Goal: Check status: Check status

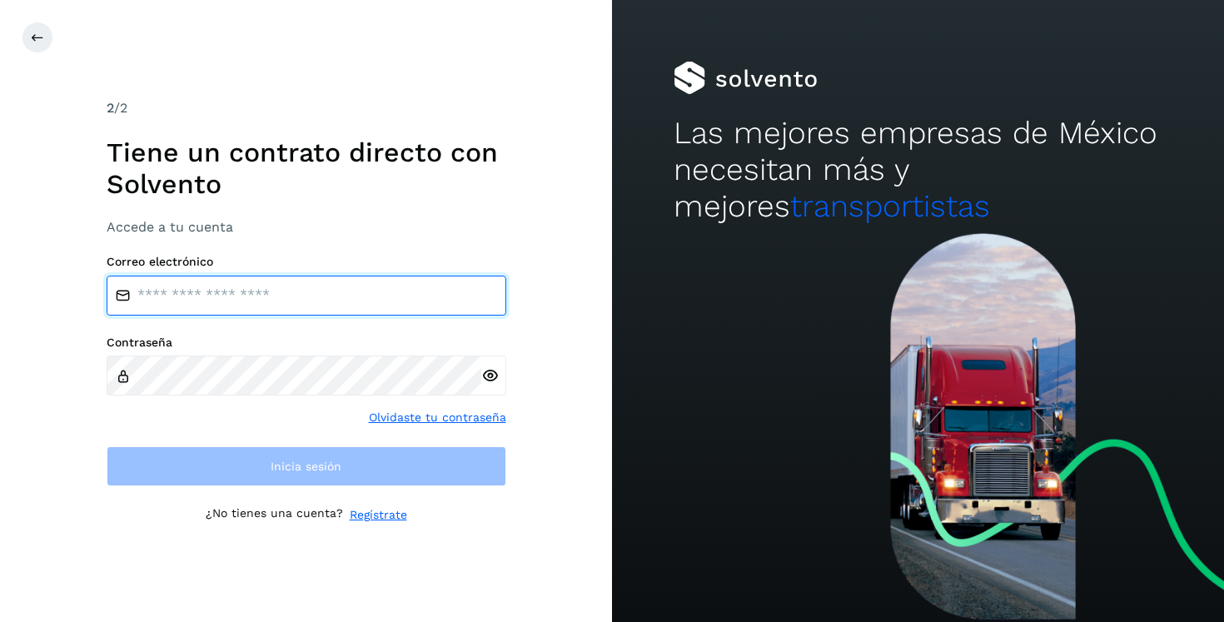
click at [322, 301] on input "email" at bounding box center [307, 296] width 400 height 40
type input "**********"
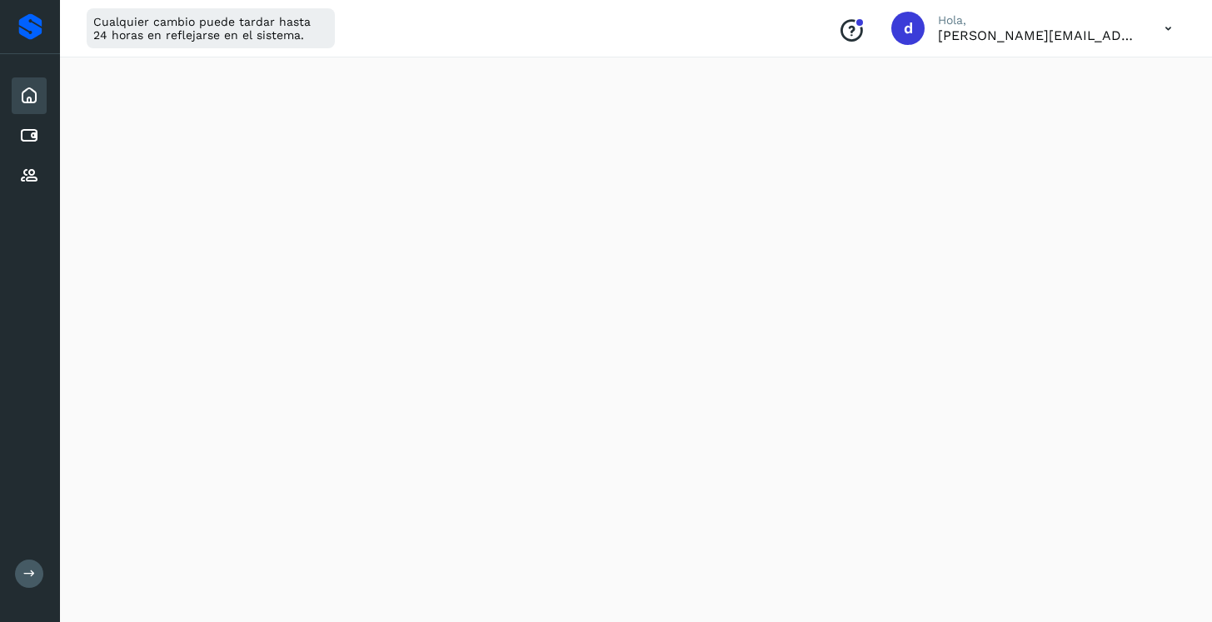
scroll to position [236, 0]
click at [32, 182] on icon at bounding box center [29, 176] width 20 height 20
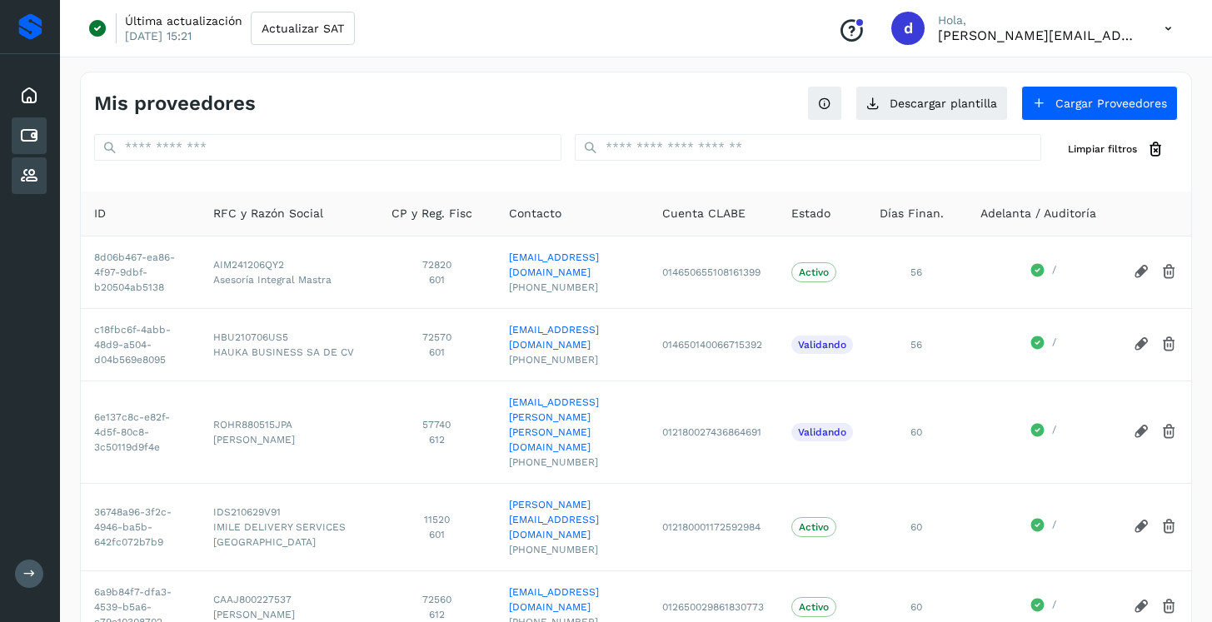
click at [34, 139] on icon at bounding box center [29, 136] width 20 height 20
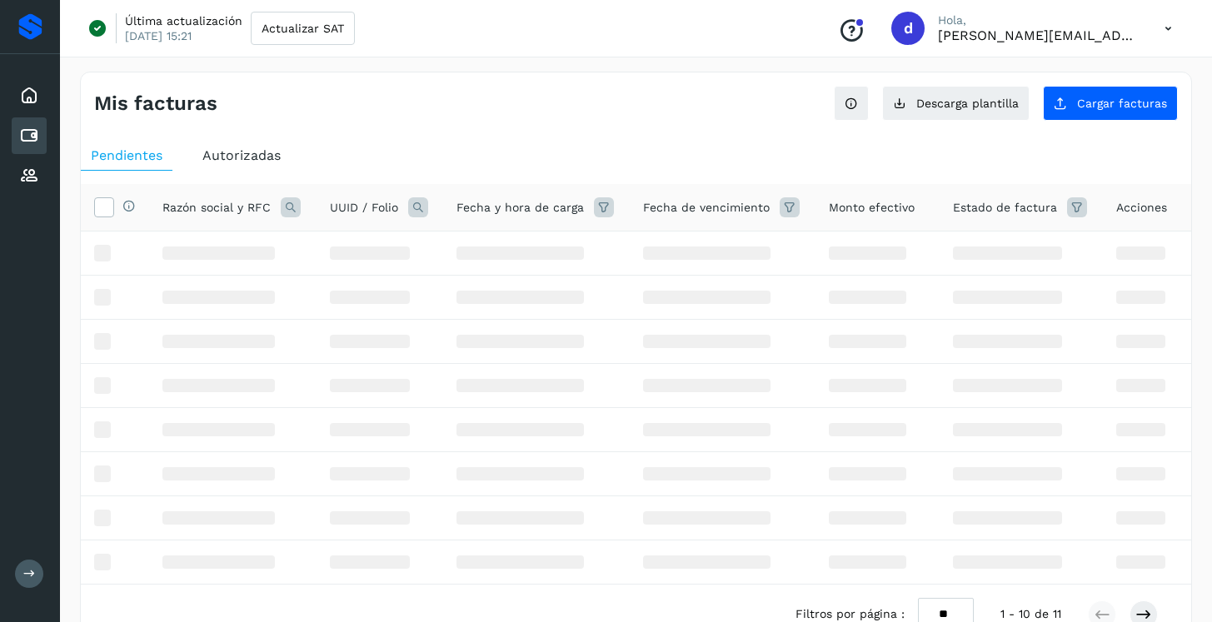
click at [245, 148] on span "Autorizadas" at bounding box center [241, 155] width 78 height 16
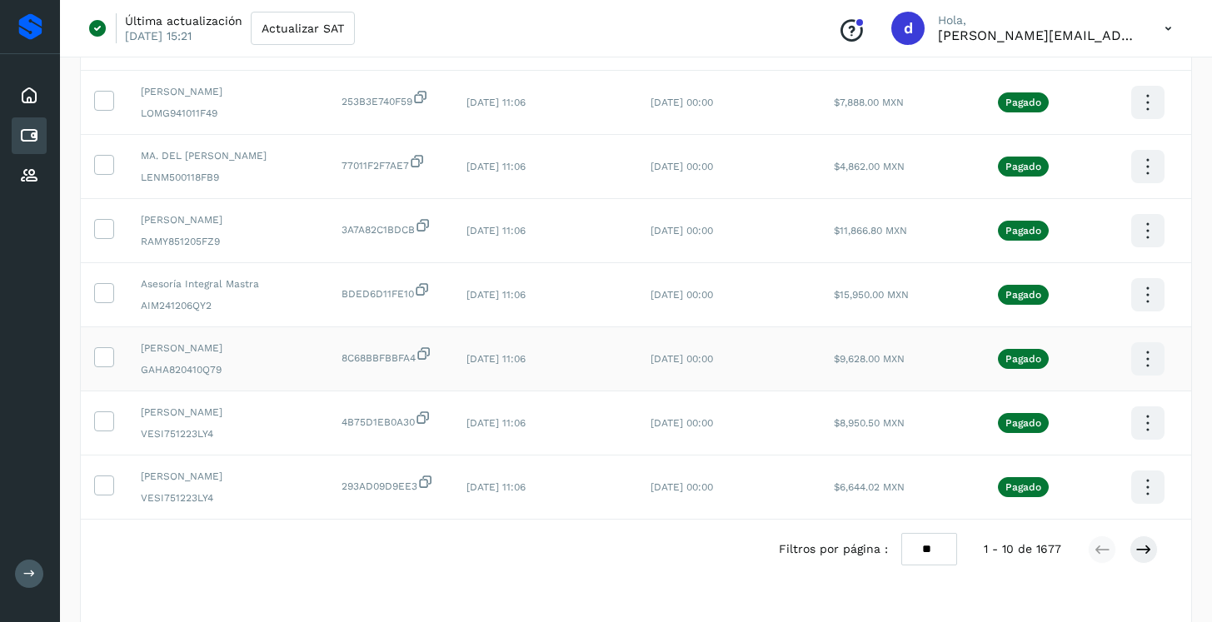
scroll to position [369, 0]
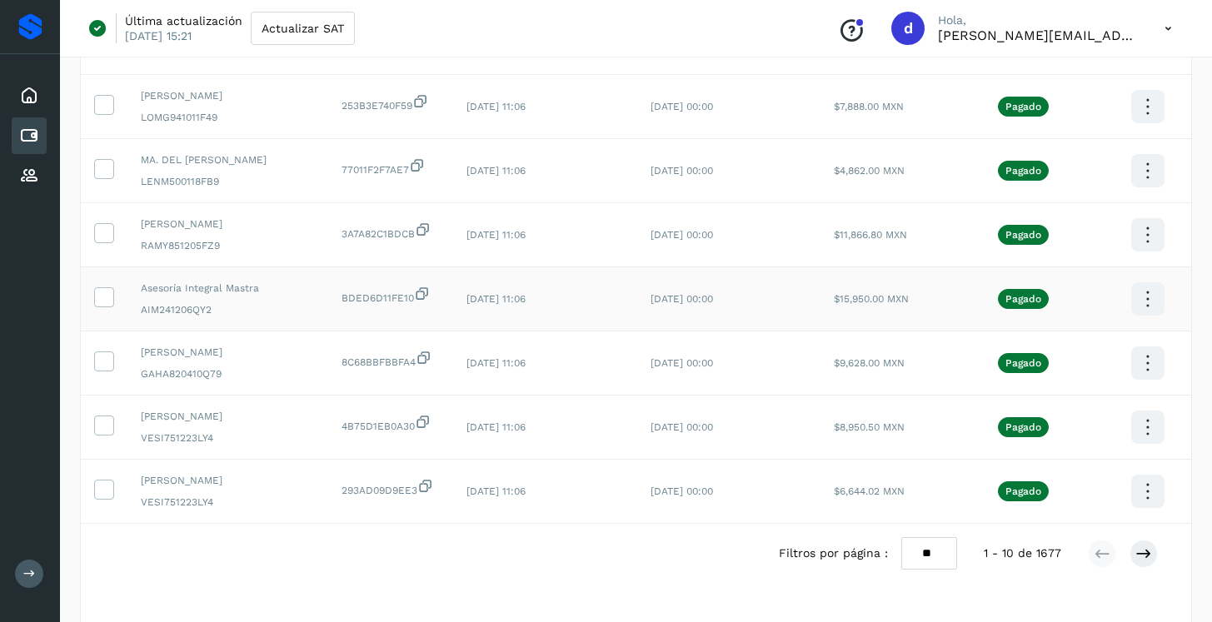
click at [1152, 295] on icon at bounding box center [1147, 299] width 39 height 39
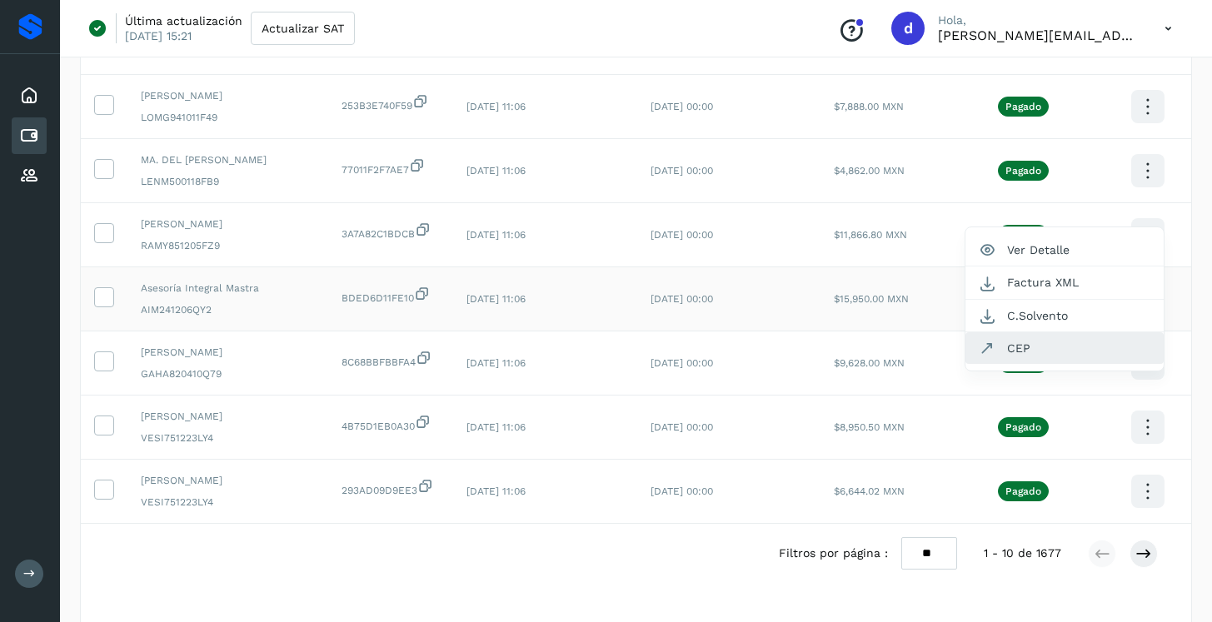
click at [1070, 341] on button "CEP" at bounding box center [1064, 348] width 198 height 32
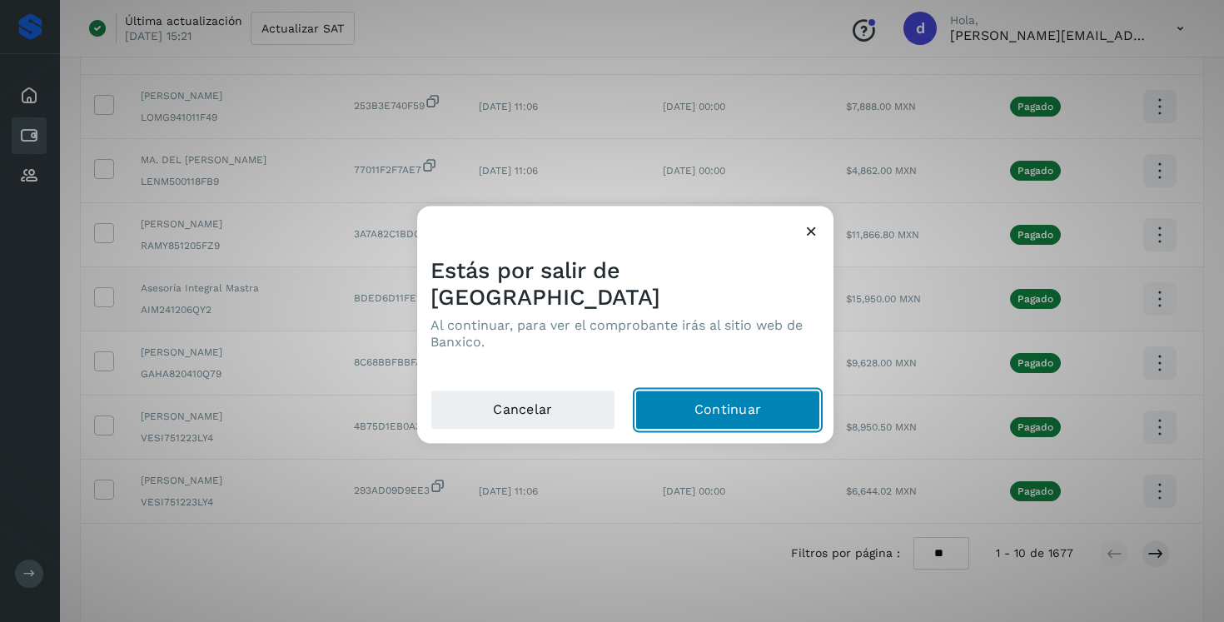
click at [719, 400] on button "Continuar" at bounding box center [727, 410] width 185 height 40
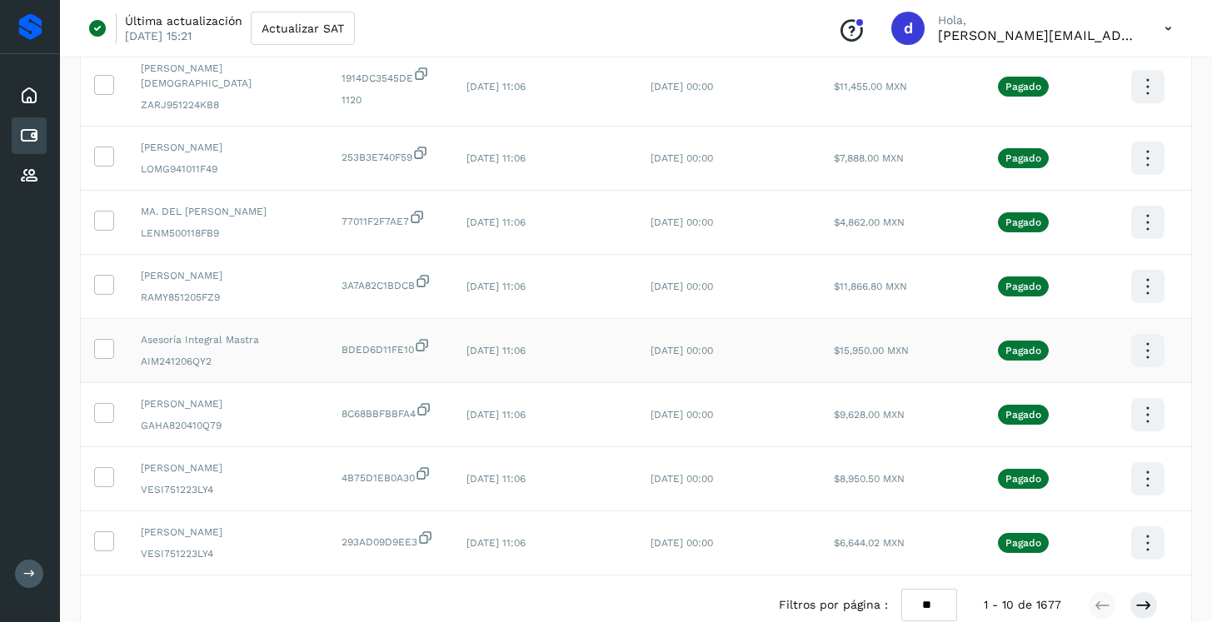
scroll to position [0, 0]
